Goal: Task Accomplishment & Management: Manage account settings

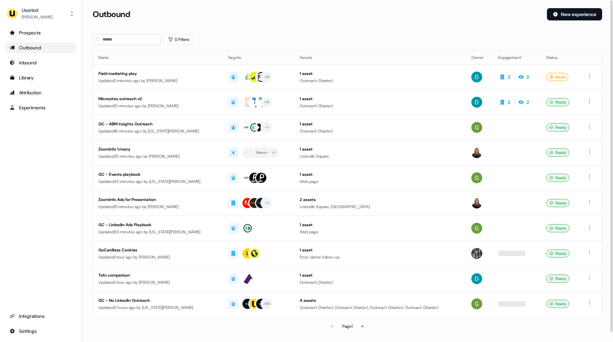
click at [286, 30] on section "Loading... Outbound New experience 0 Filters Name Targets Assets Owner Engageme…" at bounding box center [347, 180] width 531 height 344
click at [84, 171] on section "Loading... Outbound New experience 0 Filters Name Targets Assets Owner Engageme…" at bounding box center [347, 180] width 531 height 344
click at [73, 156] on div "Prospects Outbound Inbound Library Attribution Experiments Integrations Settings" at bounding box center [40, 181] width 70 height 309
click at [48, 152] on div "Prospects Outbound Inbound Library Attribution Experiments Integrations Settings" at bounding box center [40, 181] width 70 height 309
click at [42, 145] on div "Prospects Outbound Inbound Library Attribution Experiments Integrations Settings" at bounding box center [40, 181] width 70 height 309
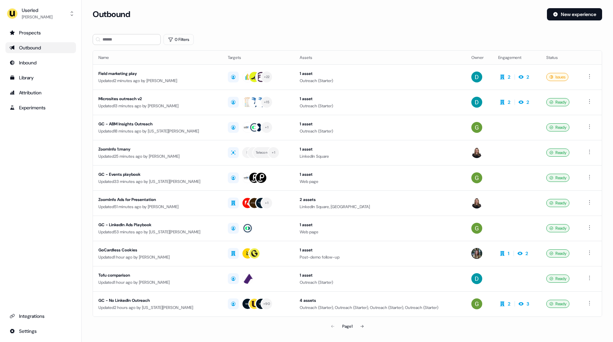
click at [41, 149] on div "Prospects Outbound Inbound Library Attribution Experiments Integrations Settings" at bounding box center [40, 181] width 70 height 309
click at [134, 78] on div "Updated 2 minutes ago by David Cruickshank" at bounding box center [157, 80] width 118 height 7
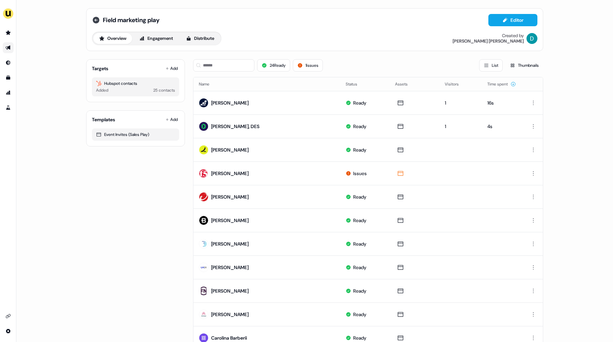
click at [95, 21] on icon at bounding box center [96, 20] width 8 height 8
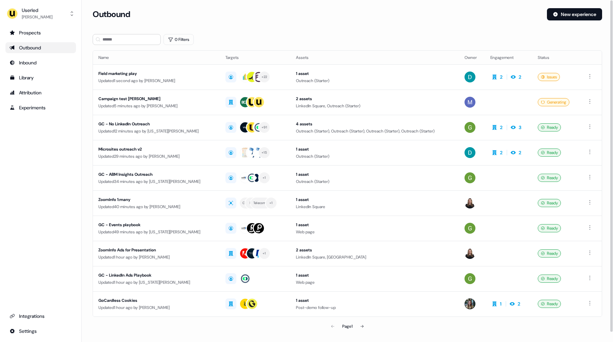
click at [171, 110] on td "Campaign test cheryl Updated 5 minutes ago by Marcus Cousins" at bounding box center [156, 102] width 127 height 25
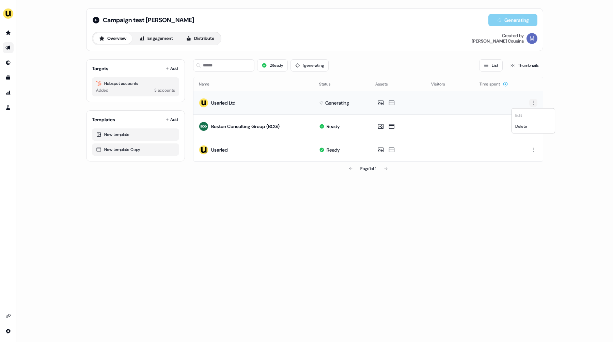
click at [533, 103] on html "For the best experience switch devices to a bigger screen. Go to Userled.io Cam…" at bounding box center [306, 171] width 613 height 342
click at [566, 179] on html "For the best experience switch devices to a bigger screen. Go to Userled.io Cam…" at bounding box center [306, 171] width 613 height 342
click at [54, 98] on div "Campaign test cheryl Generating Overview Engagement Distribute Created by Marcu…" at bounding box center [314, 171] width 596 height 342
click at [266, 203] on div "Campaign test cheryl Generating Overview Engagement Distribute Created by Marcu…" at bounding box center [314, 171] width 596 height 342
click at [50, 65] on div "Campaign test cheryl Generating Overview Engagement Distribute Created by Marcu…" at bounding box center [314, 171] width 596 height 342
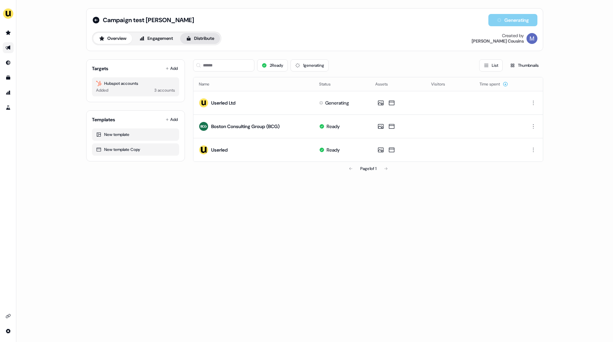
click at [207, 41] on button "Distribute" at bounding box center [200, 38] width 40 height 11
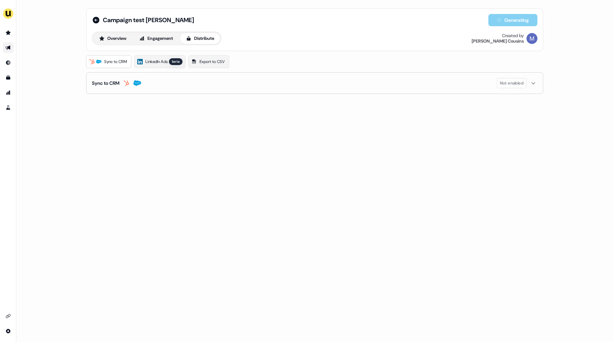
click at [48, 34] on div "Campaign test cheryl Generating Overview Engagement Distribute Created by Marcu…" at bounding box center [314, 171] width 596 height 342
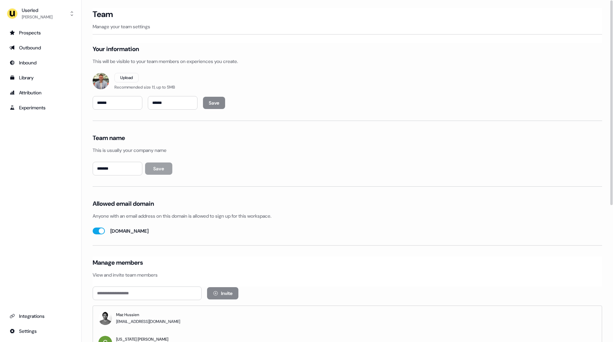
click at [52, 145] on div "Prospects Outbound Inbound Library Attribution Experiments Integrations Settings" at bounding box center [40, 181] width 70 height 309
click at [39, 81] on link "Library" at bounding box center [40, 77] width 70 height 11
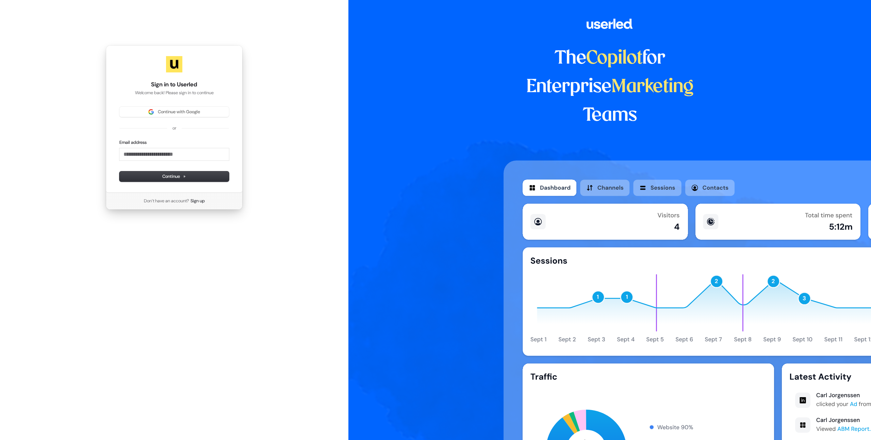
click at [322, 128] on div "Sign in to Userled Welcome back! Please sign in to continue Continue with Googl…" at bounding box center [174, 127] width 349 height 255
click at [194, 113] on span "Continue with Google" at bounding box center [179, 112] width 42 height 6
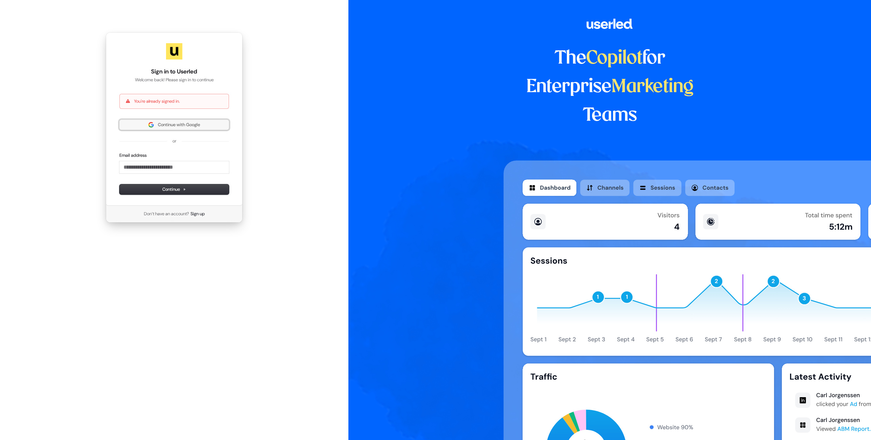
click at [173, 128] on button "Continue with Google" at bounding box center [174, 125] width 110 height 10
click at [316, 153] on div "Sign in to Userled Welcome back! Please sign in to continue You're already sign…" at bounding box center [174, 127] width 349 height 255
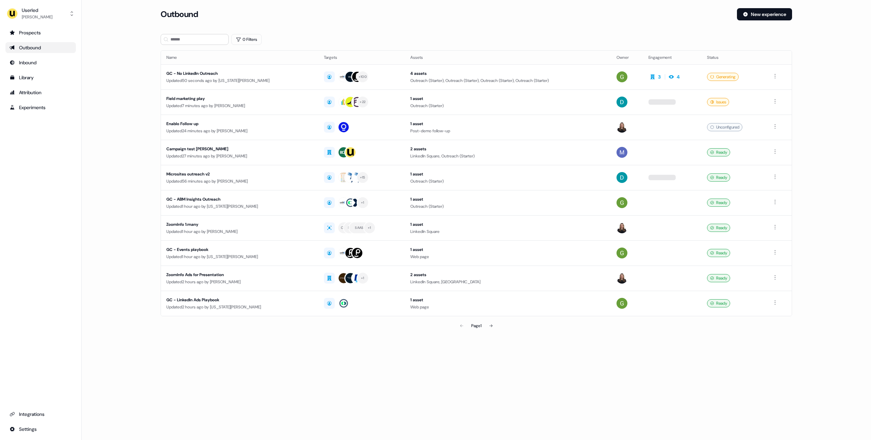
click at [132, 125] on main "Loading... Outbound New experience 0 Filters Name Targets Assets Owner Engageme…" at bounding box center [477, 180] width 790 height 344
click at [130, 165] on main "Loading... Outbound New experience 0 Filters Name Targets Assets Owner Engageme…" at bounding box center [477, 180] width 790 height 344
click at [116, 144] on main "Loading... Outbound New experience 0 Filters Name Targets Assets Owner Engageme…" at bounding box center [477, 180] width 790 height 344
click at [128, 98] on main "Loading... Outbound New experience 0 Filters Name Targets Assets Owner Engageme…" at bounding box center [477, 180] width 790 height 344
click at [135, 65] on main "Loading... Outbound New experience 0 Filters Name Targets Assets Owner Engageme…" at bounding box center [477, 180] width 790 height 344
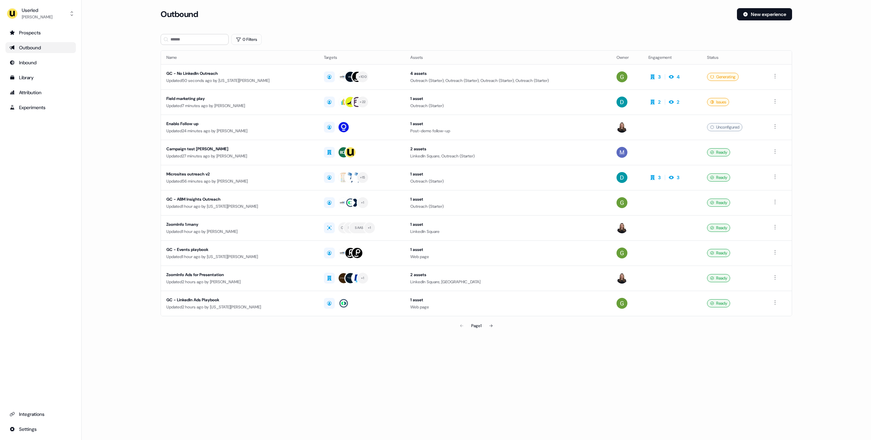
click at [124, 66] on main "Loading... Outbound New experience 0 Filters Name Targets Assets Owner Engageme…" at bounding box center [477, 180] width 790 height 344
click at [333, 326] on div "Page 1" at bounding box center [477, 326] width 632 height 14
click at [331, 326] on div "Page 1" at bounding box center [477, 326] width 632 height 14
click at [289, 79] on div "Updated 50 seconds ago by Georgia Cohen" at bounding box center [239, 80] width 147 height 7
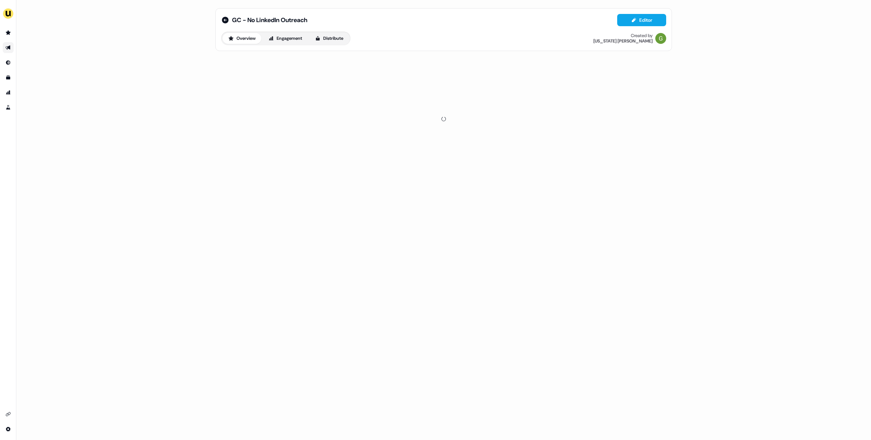
click at [122, 80] on div "GC - No LinkedIn Outreach Editor Overview Engagement Distribute Created by Geor…" at bounding box center [443, 220] width 855 height 440
click at [125, 96] on div "GC - No LinkedIn Outreach Editor Overview Engagement Distribute Created by Geor…" at bounding box center [443, 220] width 855 height 440
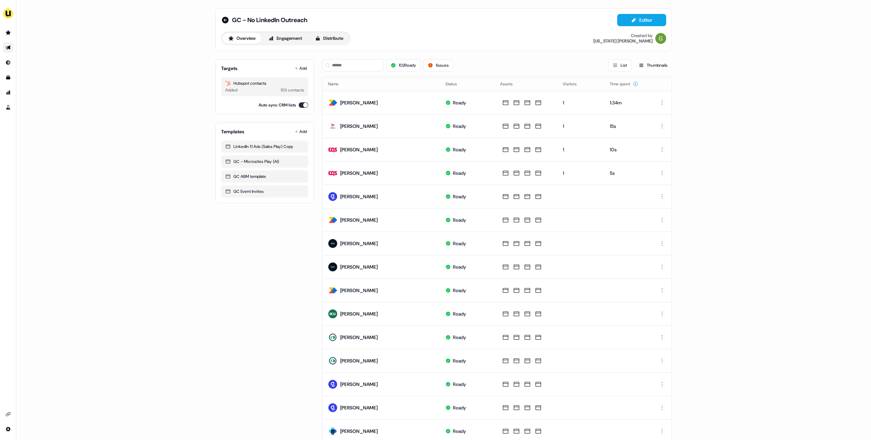
click at [126, 90] on div "GC - No LinkedIn Outreach Editor Overview Engagement Distribute Created by Geor…" at bounding box center [443, 220] width 855 height 440
click at [226, 20] on icon at bounding box center [225, 20] width 7 height 7
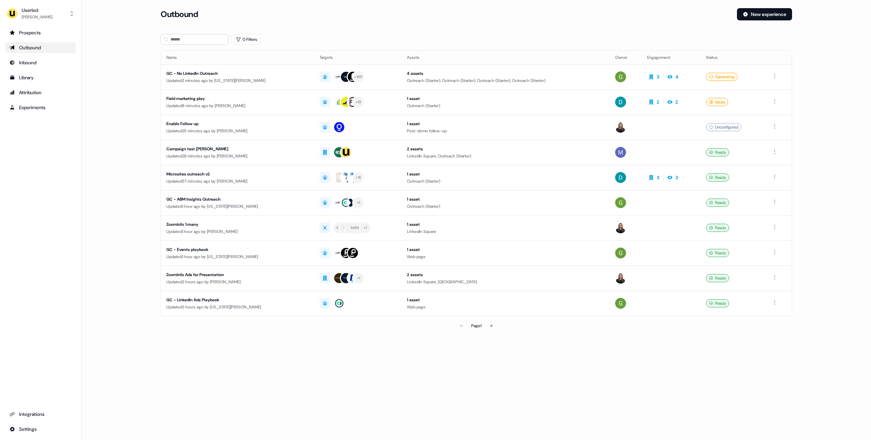
click at [118, 77] on main "Loading... Outbound New experience 0 Filters Name Targets Assets Owner Engageme…" at bounding box center [477, 180] width 790 height 344
click at [134, 96] on main "Loading... Outbound New experience 0 Filters Name Targets Assets Owner Engageme…" at bounding box center [477, 180] width 790 height 344
click at [119, 102] on main "Loading... Outbound New experience 0 Filters Name Targets Assets Owner Engageme…" at bounding box center [477, 180] width 790 height 344
click at [123, 149] on main "Loading... Outbound New experience 0 Filters Name Targets Assets Owner Engageme…" at bounding box center [477, 180] width 790 height 344
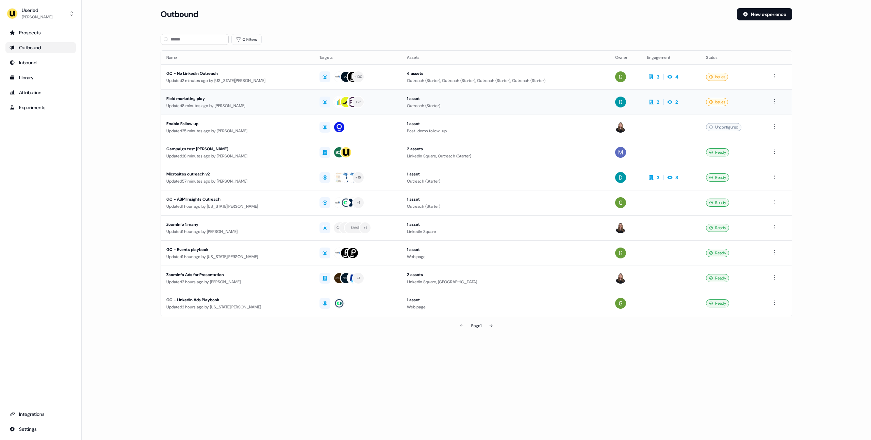
click at [186, 103] on div "Updated 8 minutes ago by David Cruickshank" at bounding box center [237, 105] width 142 height 7
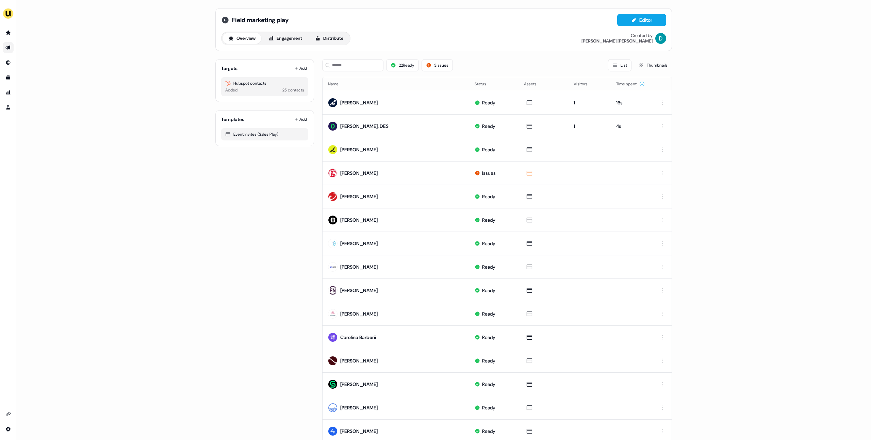
click at [223, 21] on icon at bounding box center [225, 20] width 7 height 7
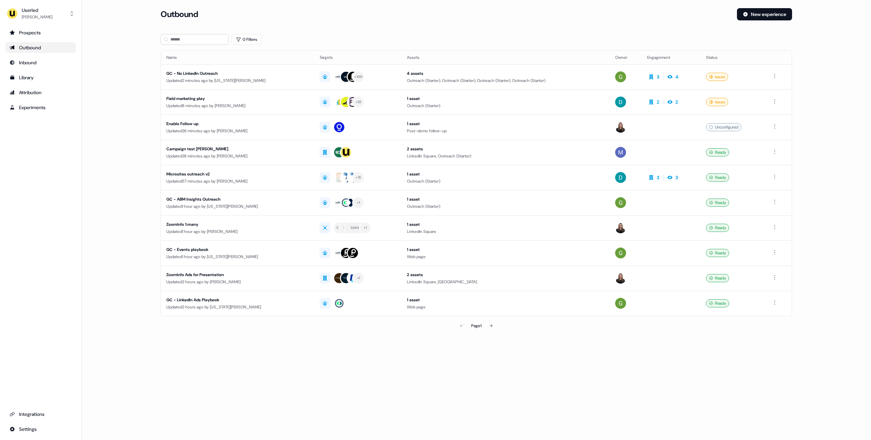
click at [124, 58] on main "Loading... Outbound New experience 0 Filters Name Targets Assets Owner Engageme…" at bounding box center [477, 180] width 790 height 344
click at [127, 45] on main "Loading... Outbound New experience 0 Filters Name Targets Assets Owner Engageme…" at bounding box center [477, 180] width 790 height 344
click at [126, 39] on main "Loading... Outbound New experience 0 Filters Name Targets Assets Owner Engageme…" at bounding box center [477, 180] width 790 height 344
click at [126, 44] on main "Loading... Outbound New experience 0 Filters Name Targets Assets Owner Engageme…" at bounding box center [477, 180] width 790 height 344
click at [122, 45] on main "Loading... Outbound New experience 0 Filters Name Targets Assets Owner Engageme…" at bounding box center [477, 180] width 790 height 344
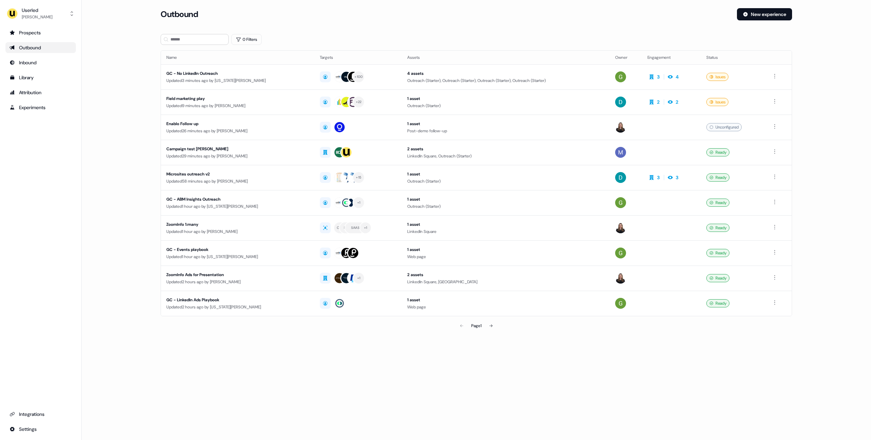
click at [122, 45] on main "Loading... Outbound New experience 0 Filters Name Targets Assets Owner Engageme…" at bounding box center [477, 180] width 790 height 344
click at [26, 20] on button "Userled [PERSON_NAME]" at bounding box center [40, 13] width 70 height 16
click at [33, 34] on div "Impersonate (Admin)" at bounding box center [40, 32] width 65 height 12
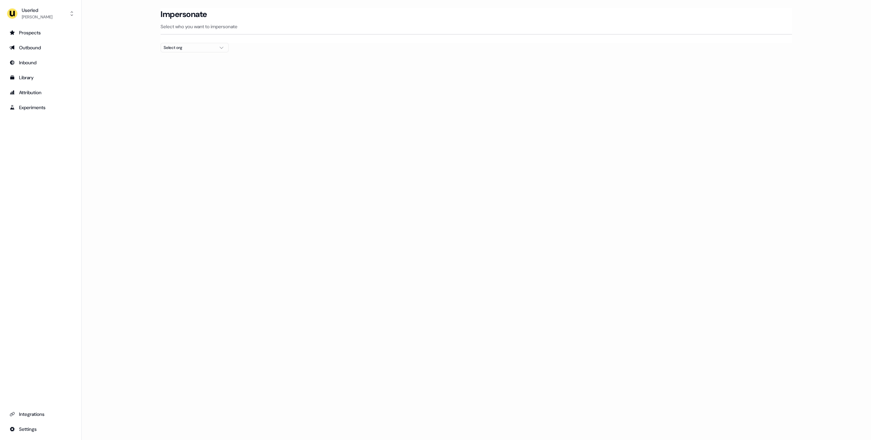
click at [122, 31] on main "Loading... Impersonate Select who you want to impersonate Select org" at bounding box center [477, 42] width 790 height 69
click at [29, 53] on link "Outbound" at bounding box center [40, 47] width 70 height 11
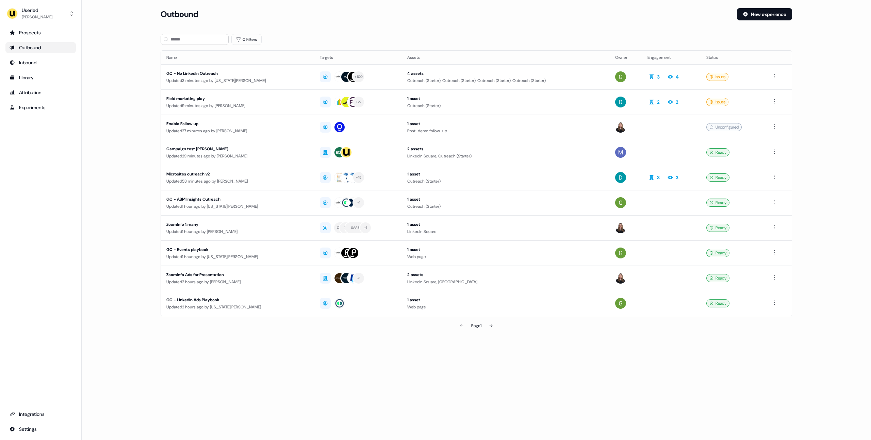
click at [223, 81] on div "Updated 3 minutes ago by Georgia Cohen" at bounding box center [237, 80] width 143 height 7
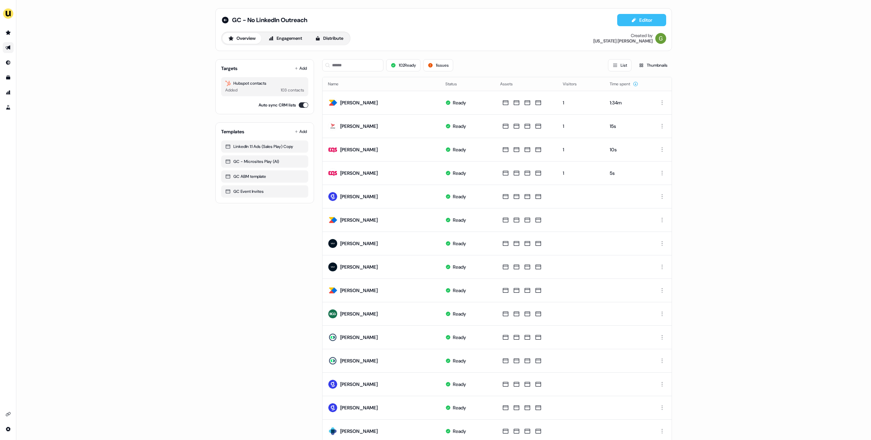
click at [465, 21] on button "Editor" at bounding box center [641, 20] width 49 height 12
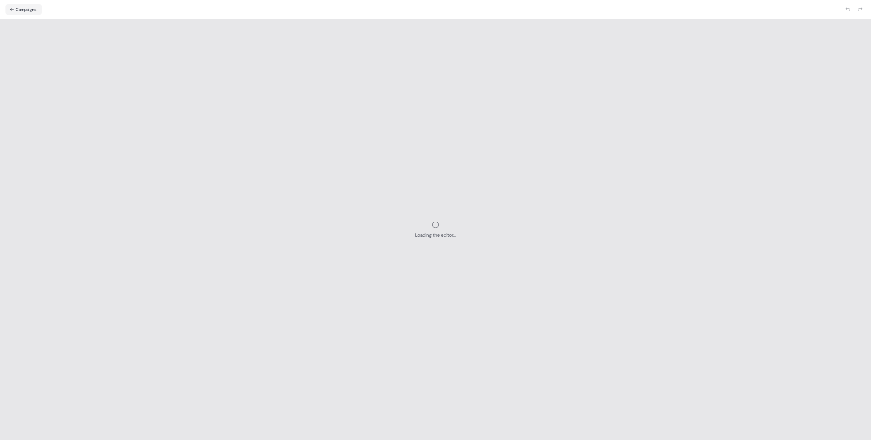
click at [465, 20] on div "Loading the editor..." at bounding box center [435, 229] width 871 height 421
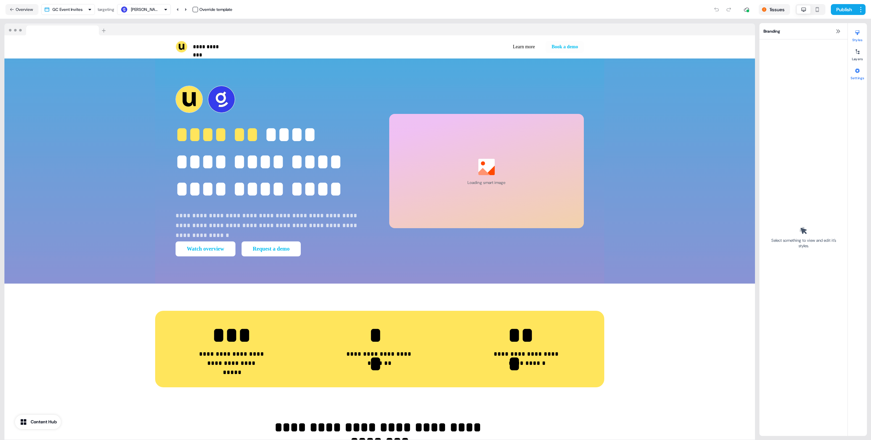
click at [465, 71] on div at bounding box center [857, 70] width 11 height 11
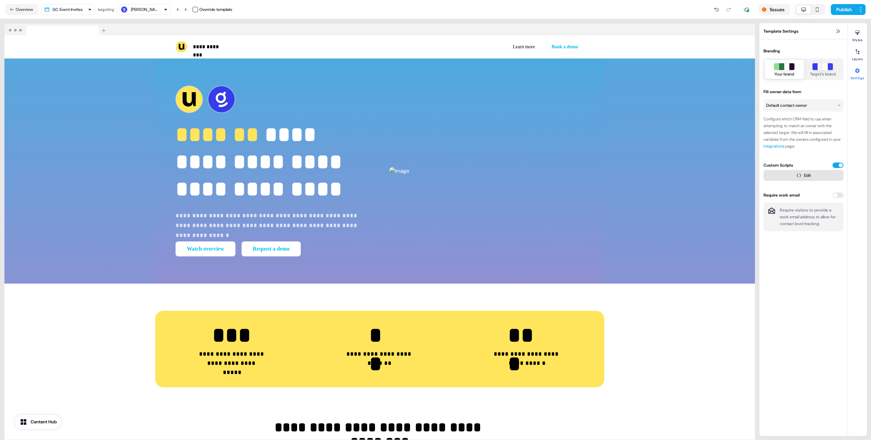
click at [465, 175] on icon "button" at bounding box center [799, 175] width 5 height 5
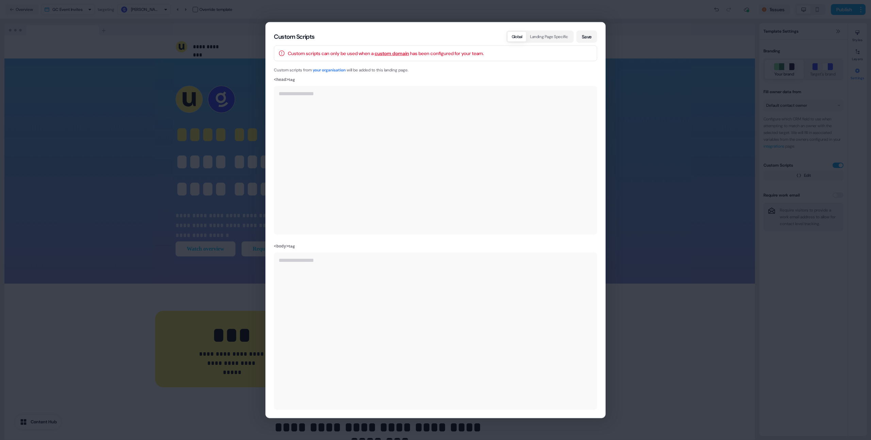
click at [465, 54] on div "**********" at bounding box center [435, 220] width 871 height 440
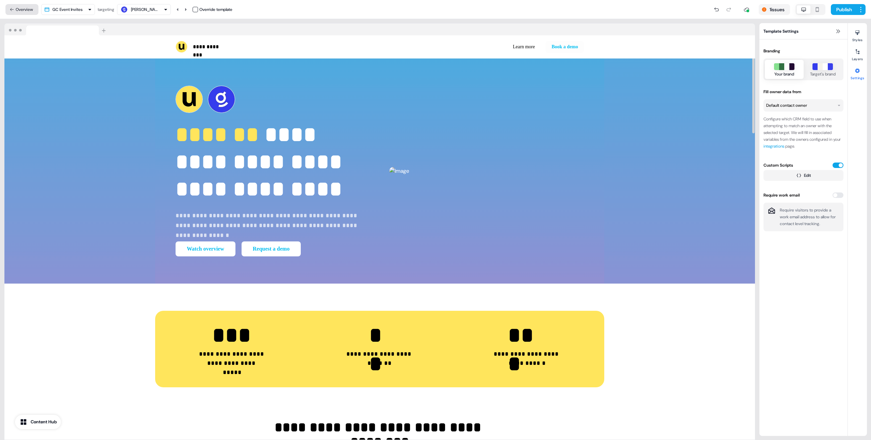
click at [21, 11] on button "Overview" at bounding box center [21, 9] width 33 height 11
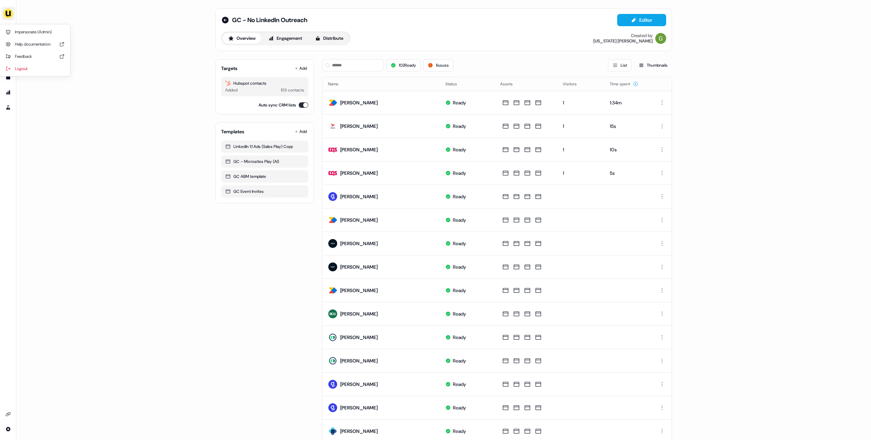
click at [9, 15] on img "side nav menu" at bounding box center [8, 13] width 11 height 11
click at [26, 34] on div "Impersonate (Admin)" at bounding box center [35, 32] width 65 height 12
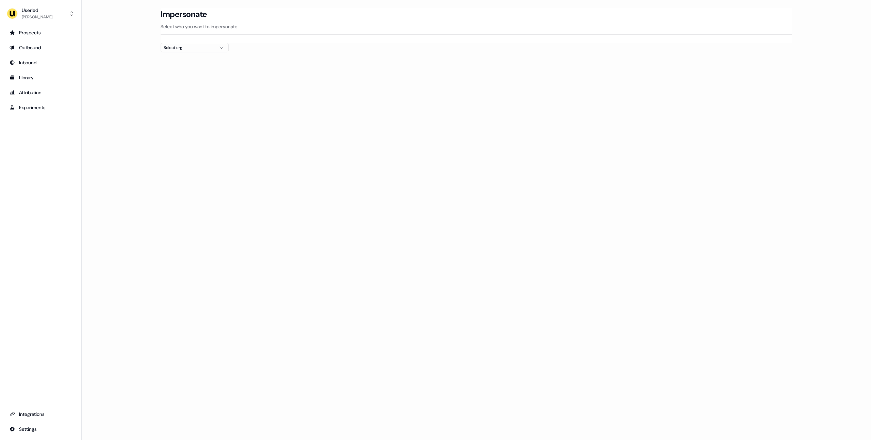
click at [184, 45] on div "Select org" at bounding box center [189, 47] width 51 height 7
type input "*****"
click at [178, 75] on div "Kpler" at bounding box center [194, 72] width 67 height 11
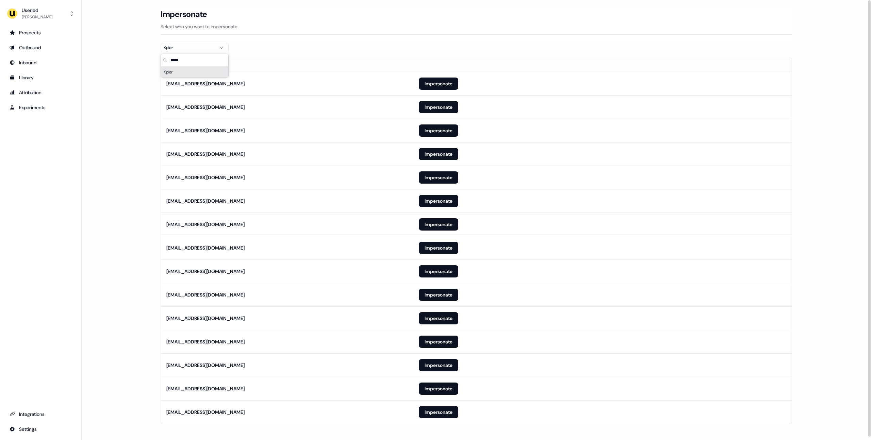
click at [157, 182] on section "Loading... Impersonate Select who you want to impersonate Kpler Email [EMAIL_AD…" at bounding box center [476, 225] width 653 height 435
click at [440, 410] on button "Impersonate" at bounding box center [438, 412] width 39 height 12
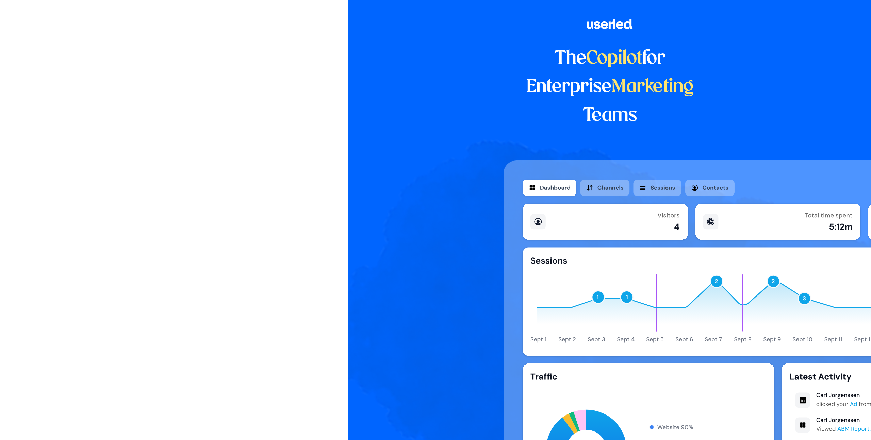
click at [17, 88] on div at bounding box center [174, 127] width 349 height 255
click at [245, 80] on div at bounding box center [174, 127] width 349 height 255
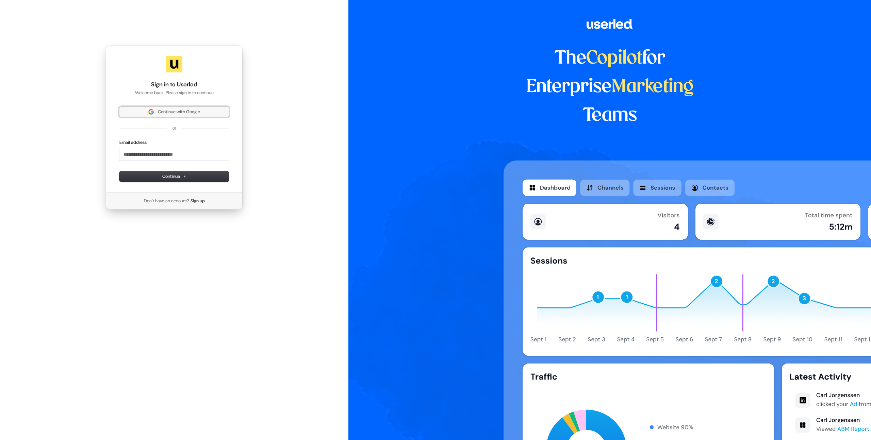
click at [178, 109] on span "Continue with Google" at bounding box center [179, 112] width 42 height 6
click at [209, 125] on div "Continue with Google or Email address Continue" at bounding box center [174, 144] width 110 height 75
click at [197, 113] on span "Continue with Google" at bounding box center [179, 112] width 42 height 6
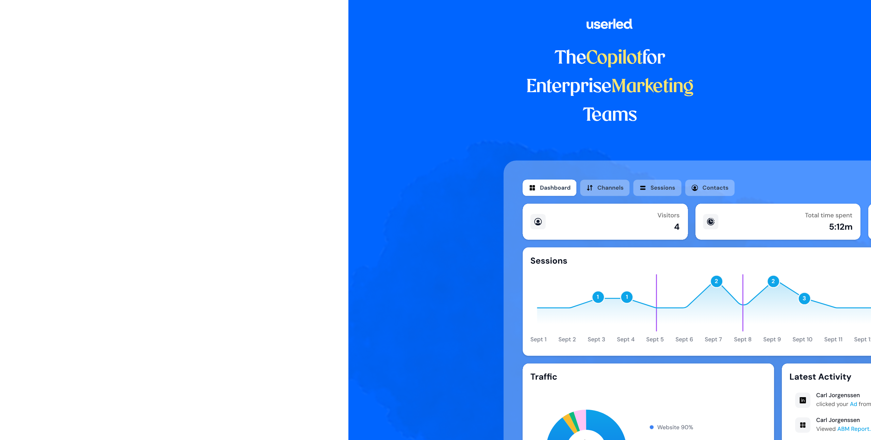
click at [189, 180] on div at bounding box center [174, 127] width 349 height 255
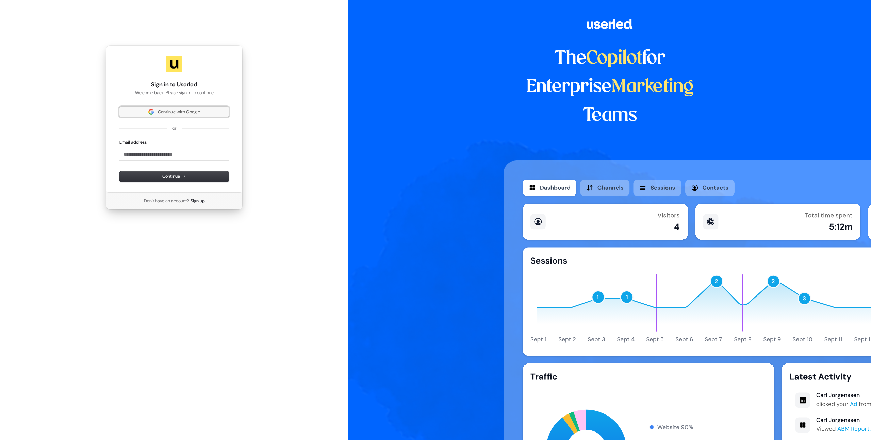
click at [160, 111] on span "Continue with Google" at bounding box center [179, 112] width 42 height 6
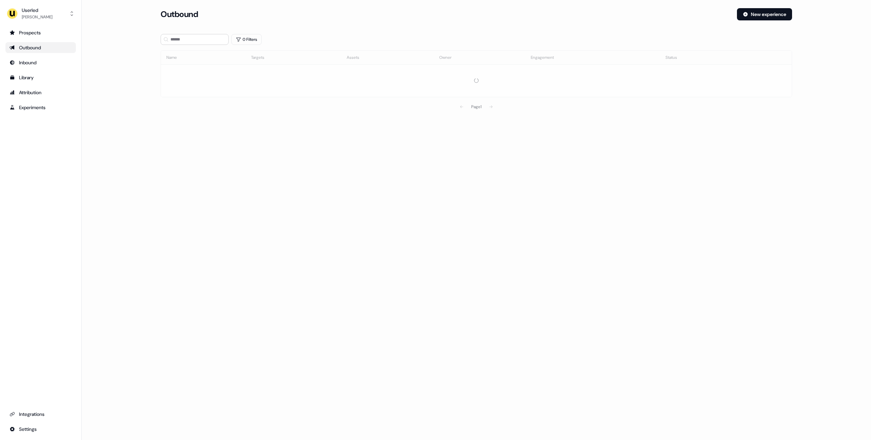
click at [123, 42] on main "Loading... Outbound New experience 0 Filters Name Targets Assets Owner Engageme…" at bounding box center [477, 70] width 790 height 125
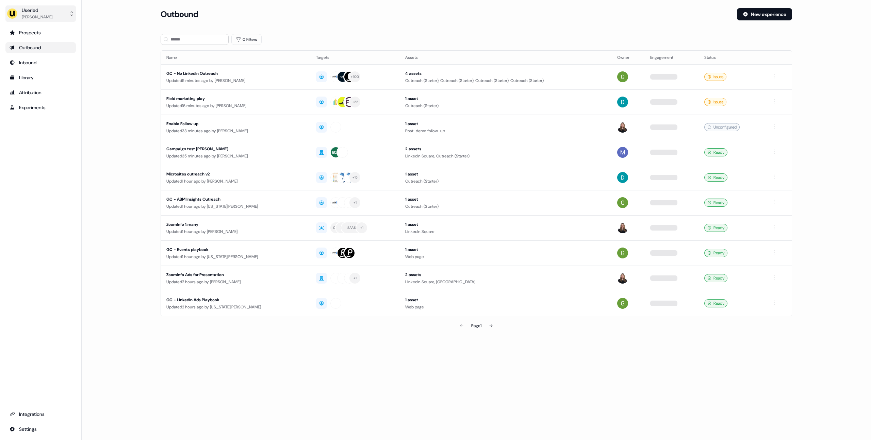
click at [46, 10] on div "Userled" at bounding box center [37, 10] width 31 height 7
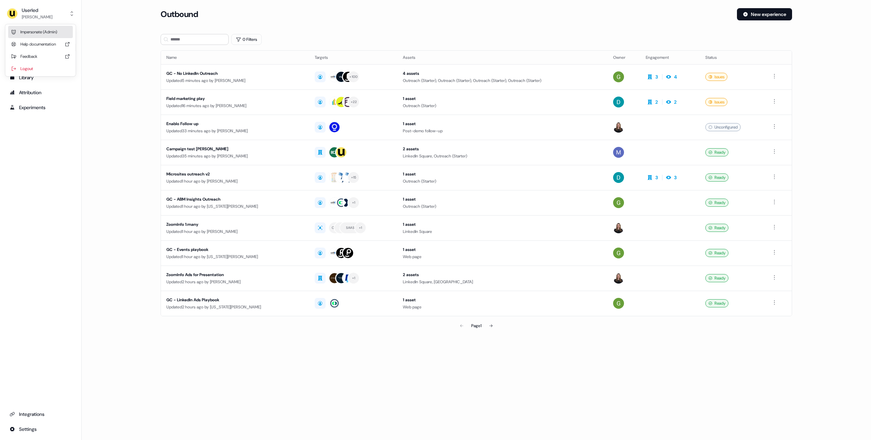
click at [52, 33] on div "Impersonate (Admin)" at bounding box center [40, 32] width 65 height 12
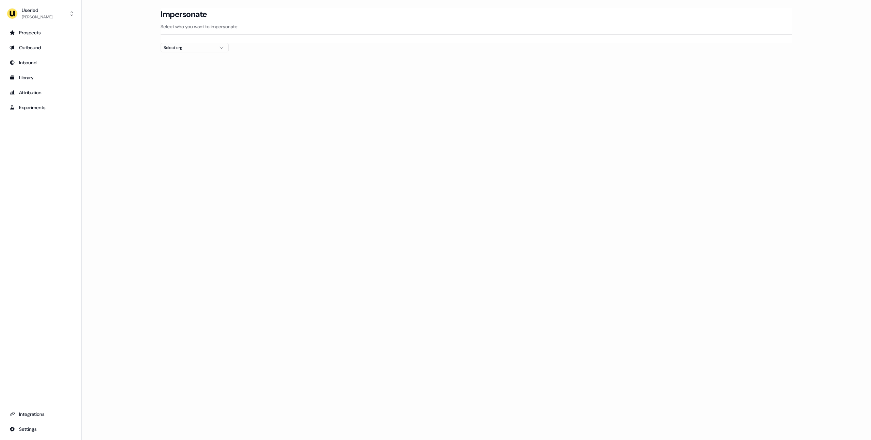
click at [193, 54] on div at bounding box center [477, 54] width 632 height 5
click at [200, 48] on div "Select org" at bounding box center [189, 47] width 51 height 7
type input "***"
click at [196, 71] on div "Kpler" at bounding box center [194, 72] width 67 height 11
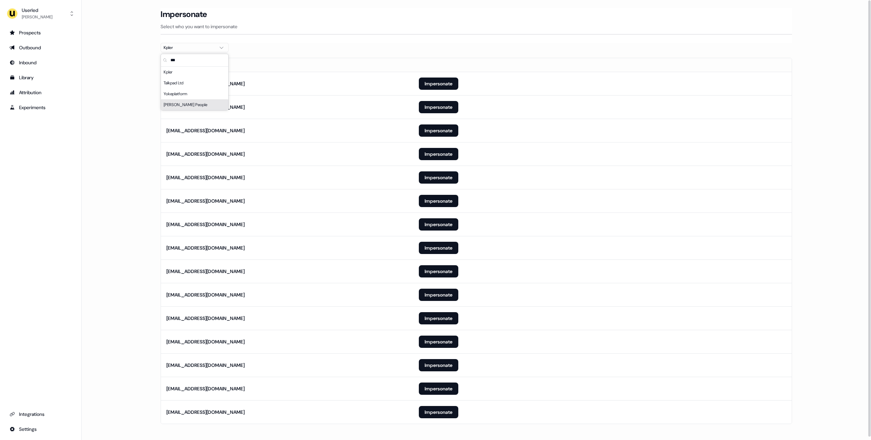
click at [121, 162] on main "Loading... Impersonate Select who you want to impersonate Kpler Email [EMAIL_AD…" at bounding box center [477, 225] width 790 height 435
click at [435, 415] on button "Impersonate" at bounding box center [438, 412] width 39 height 12
click at [439, 410] on button "Impersonate" at bounding box center [438, 412] width 39 height 12
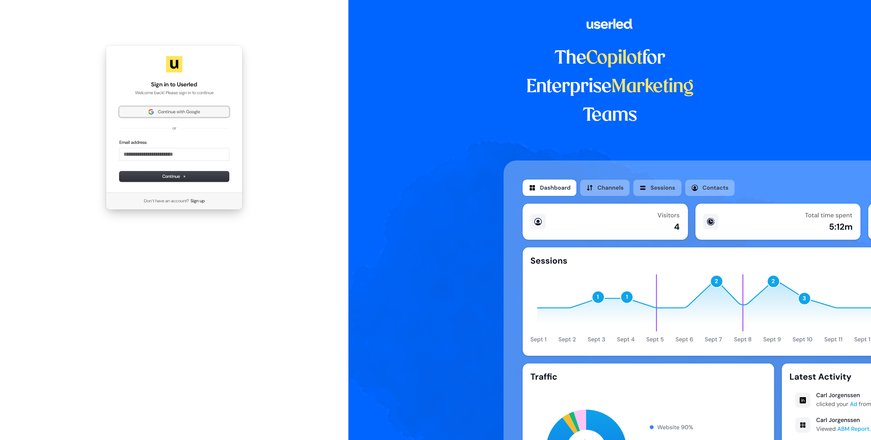
click at [180, 112] on span "Continue with Google" at bounding box center [179, 112] width 42 height 6
drag, startPoint x: 166, startPoint y: 114, endPoint x: 170, endPoint y: 117, distance: 4.4
click at [166, 114] on span "Continue with Google" at bounding box center [179, 112] width 42 height 6
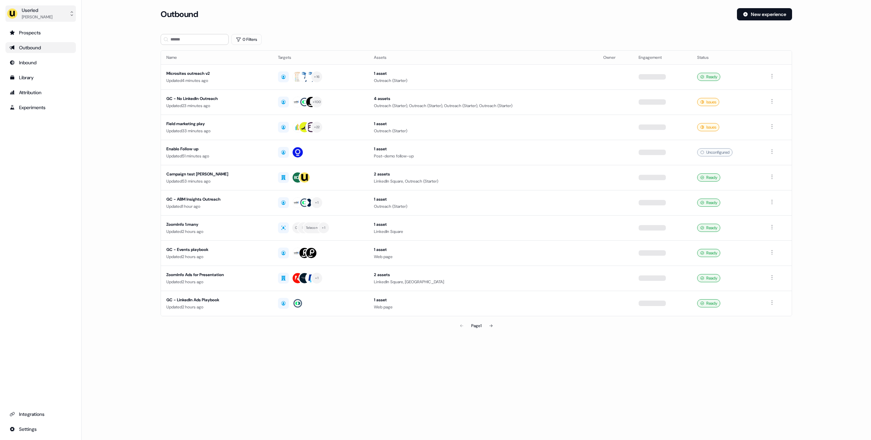
click at [24, 20] on div "[PERSON_NAME]" at bounding box center [37, 17] width 31 height 7
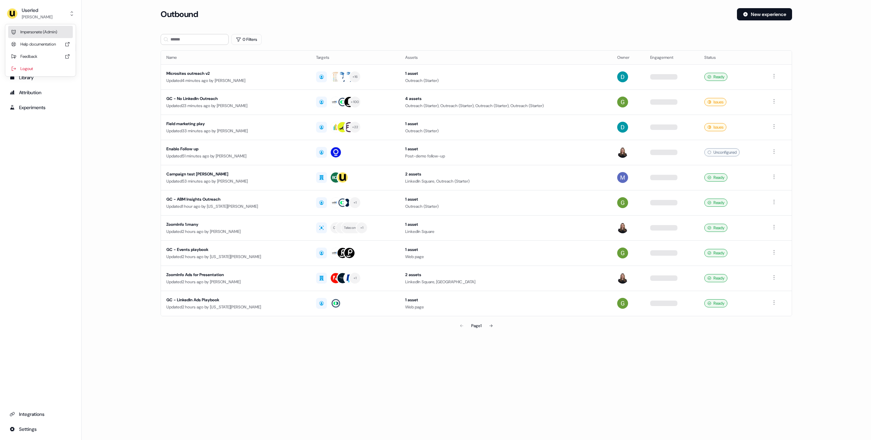
click at [29, 32] on div "Impersonate (Admin)" at bounding box center [40, 32] width 65 height 12
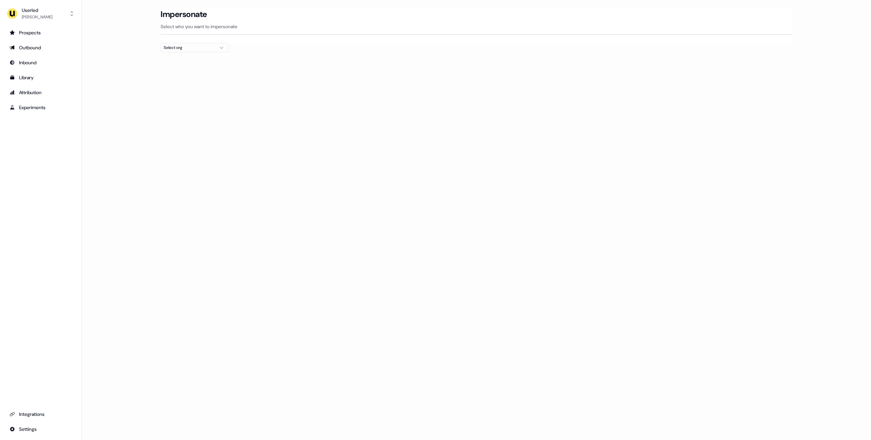
click at [181, 51] on button "Select org" at bounding box center [195, 48] width 68 height 10
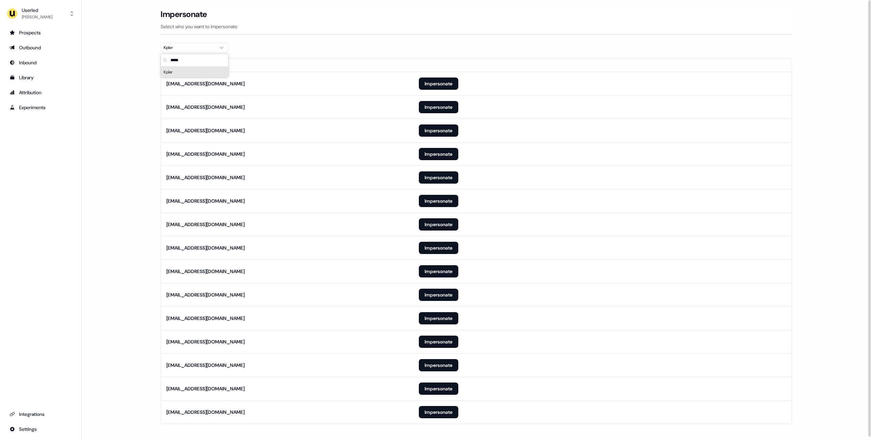
type input "*****"
click at [126, 106] on main "Loading... Impersonate Select who you want to impersonate Kpler Email [EMAIL_AD…" at bounding box center [477, 225] width 790 height 435
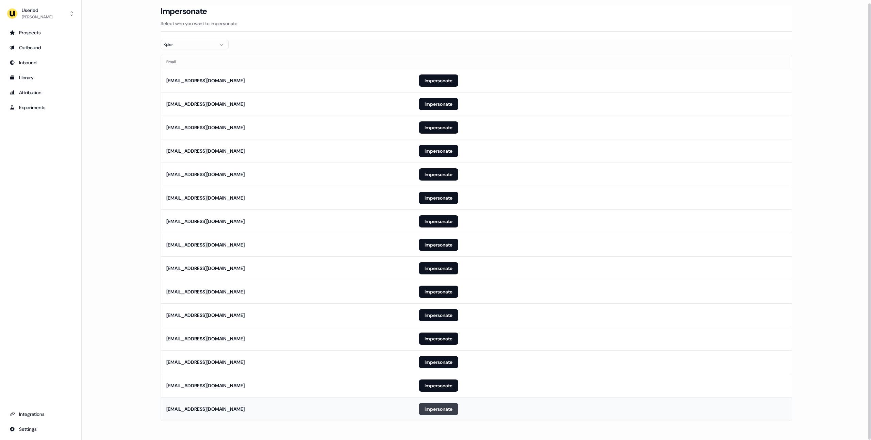
click at [430, 413] on button "Impersonate" at bounding box center [438, 409] width 39 height 12
